Goal: Information Seeking & Learning: Learn about a topic

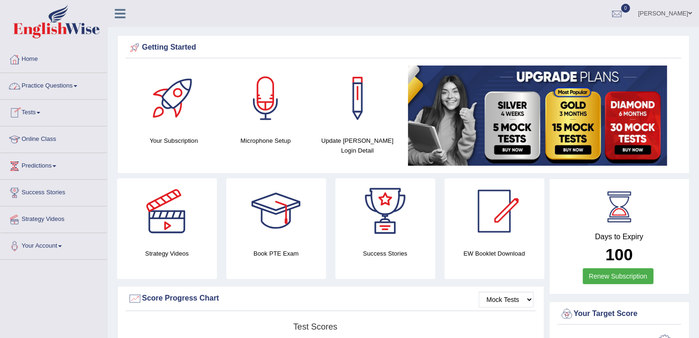
click at [55, 86] on link "Practice Questions" at bounding box center [53, 84] width 107 height 23
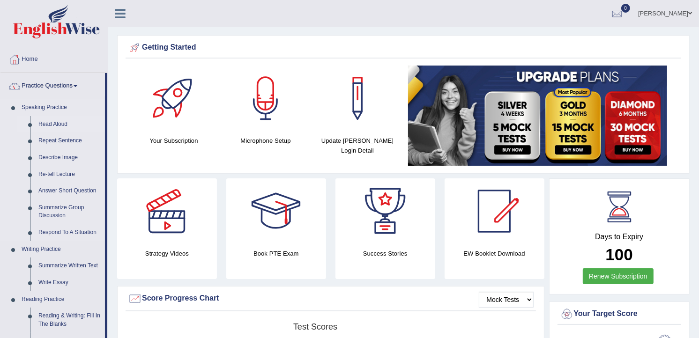
click at [56, 120] on link "Read Aloud" at bounding box center [69, 124] width 71 height 17
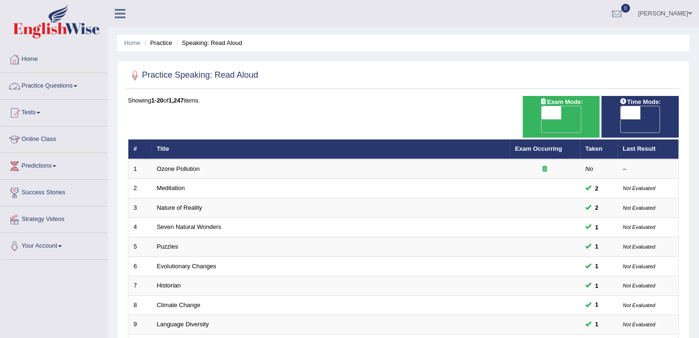
click at [64, 83] on link "Practice Questions" at bounding box center [53, 84] width 107 height 23
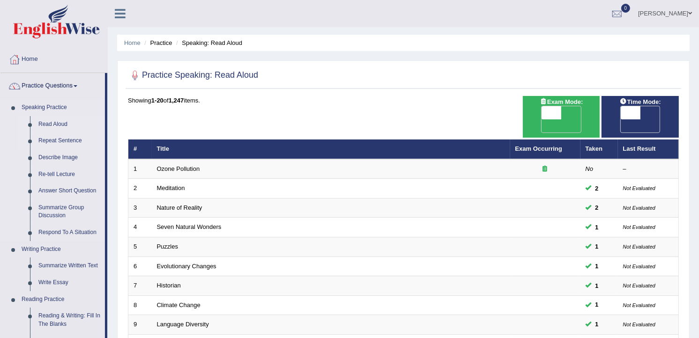
click at [51, 138] on link "Repeat Sentence" at bounding box center [69, 141] width 71 height 17
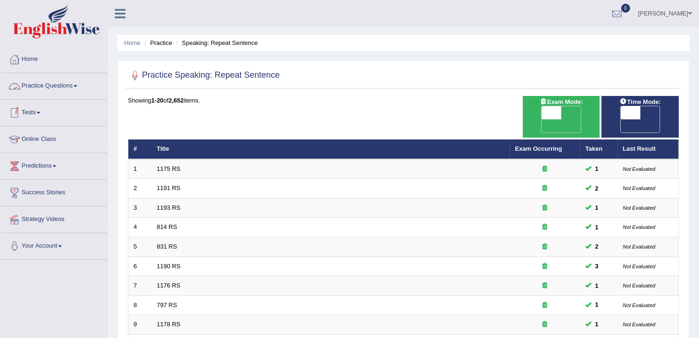
click at [54, 84] on link "Practice Questions" at bounding box center [53, 84] width 107 height 23
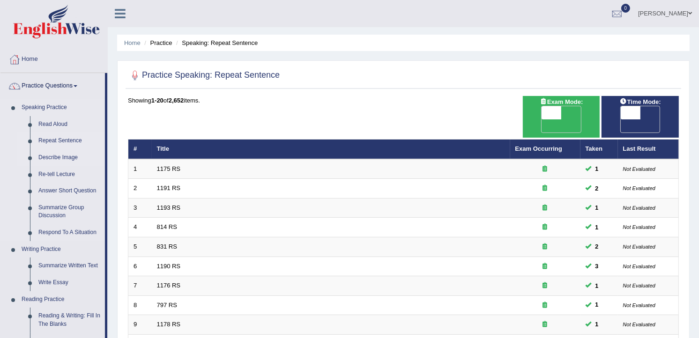
click at [49, 155] on link "Describe Image" at bounding box center [69, 158] width 71 height 17
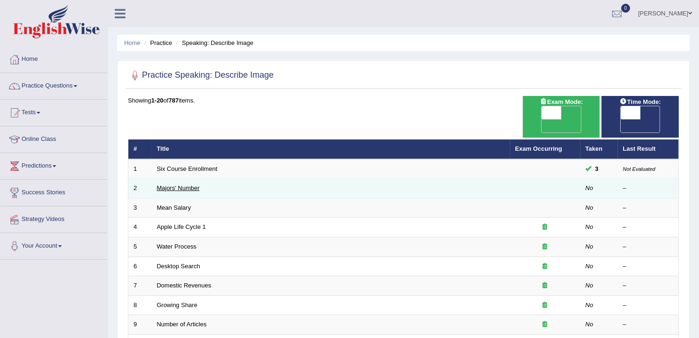
click at [193, 185] on link "Majors' Number" at bounding box center [178, 188] width 43 height 7
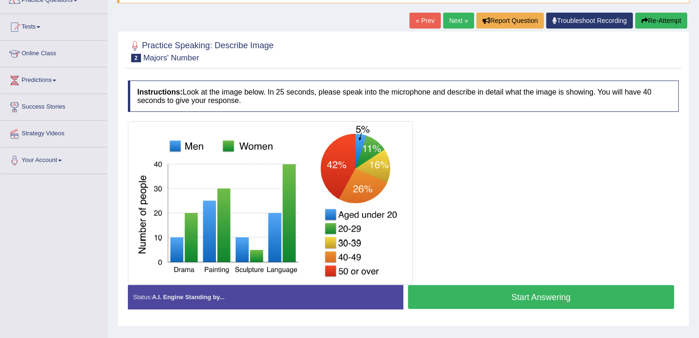
scroll to position [84, 0]
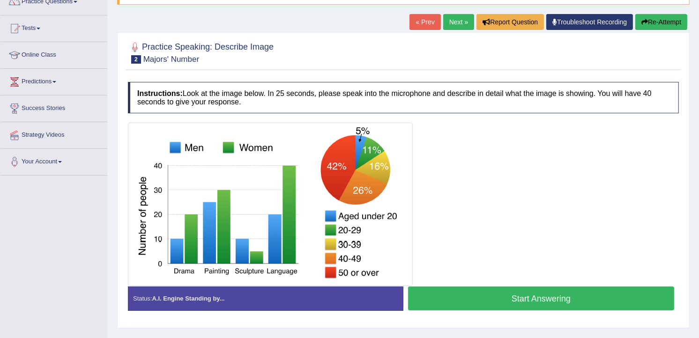
click at [504, 301] on button "Start Answering" at bounding box center [541, 299] width 266 height 24
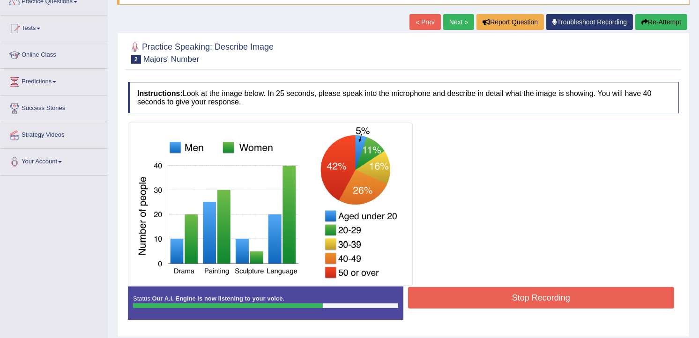
click at [504, 302] on button "Stop Recording" at bounding box center [541, 298] width 266 height 22
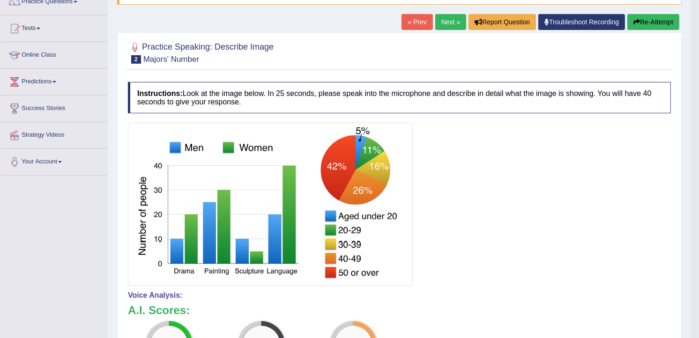
click at [635, 22] on icon "button" at bounding box center [637, 22] width 7 height 7
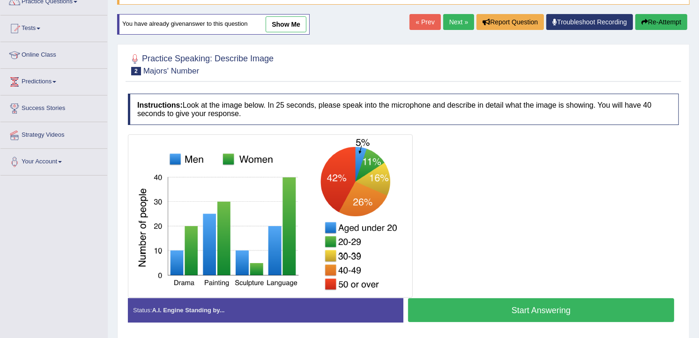
drag, startPoint x: 702, startPoint y: 329, endPoint x: 528, endPoint y: 247, distance: 192.7
click at [528, 247] on div at bounding box center [403, 217] width 551 height 164
drag, startPoint x: 702, startPoint y: 327, endPoint x: 448, endPoint y: 210, distance: 280.3
click at [448, 210] on div at bounding box center [403, 217] width 551 height 164
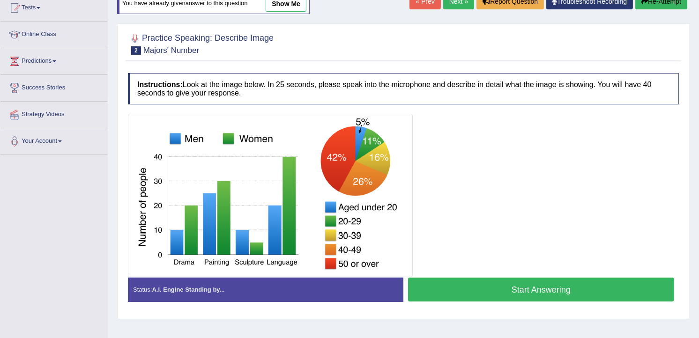
click at [528, 293] on button "Start Answering" at bounding box center [541, 290] width 266 height 24
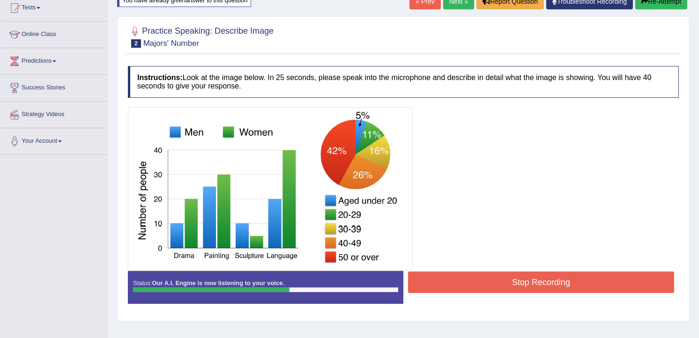
click at [527, 292] on button "Stop Recording" at bounding box center [541, 283] width 266 height 22
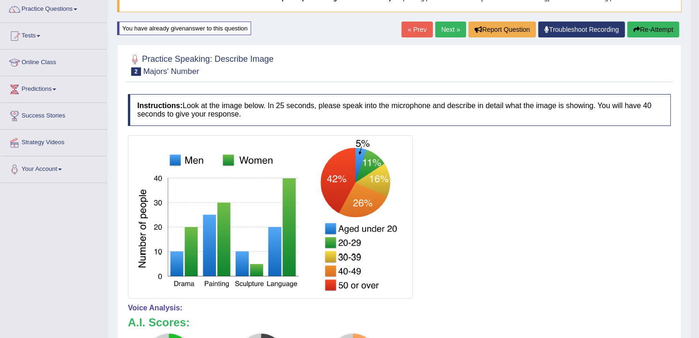
scroll to position [0, 0]
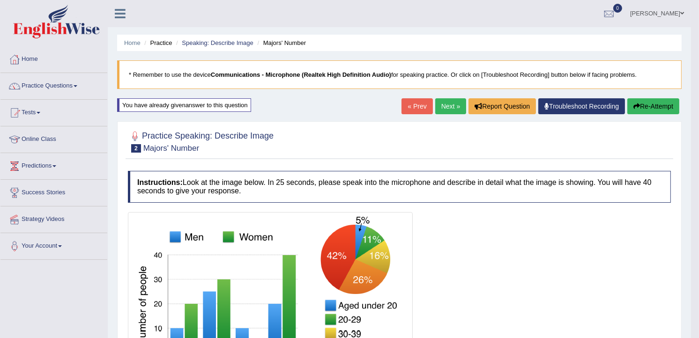
click at [648, 106] on button "Re-Attempt" at bounding box center [654, 106] width 52 height 16
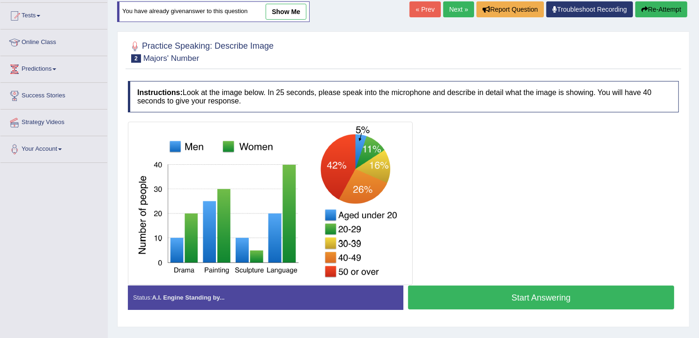
scroll to position [104, 0]
